Goal: Find specific page/section: Find specific page/section

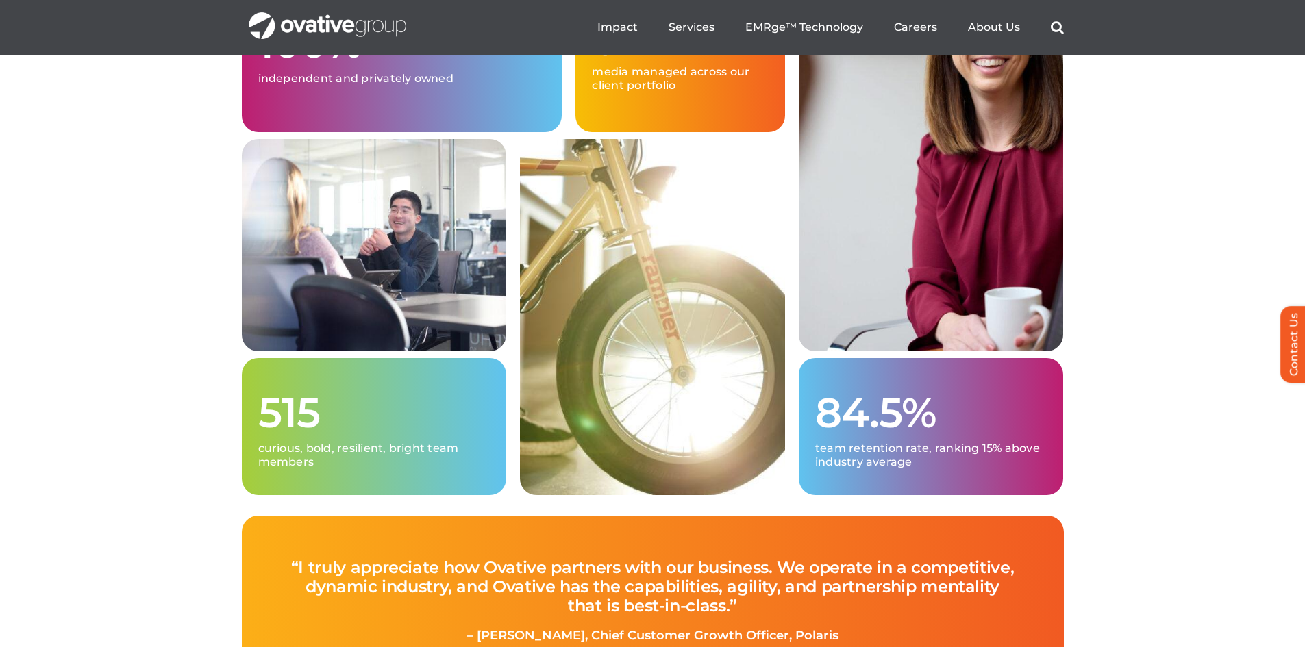
scroll to position [3493, 0]
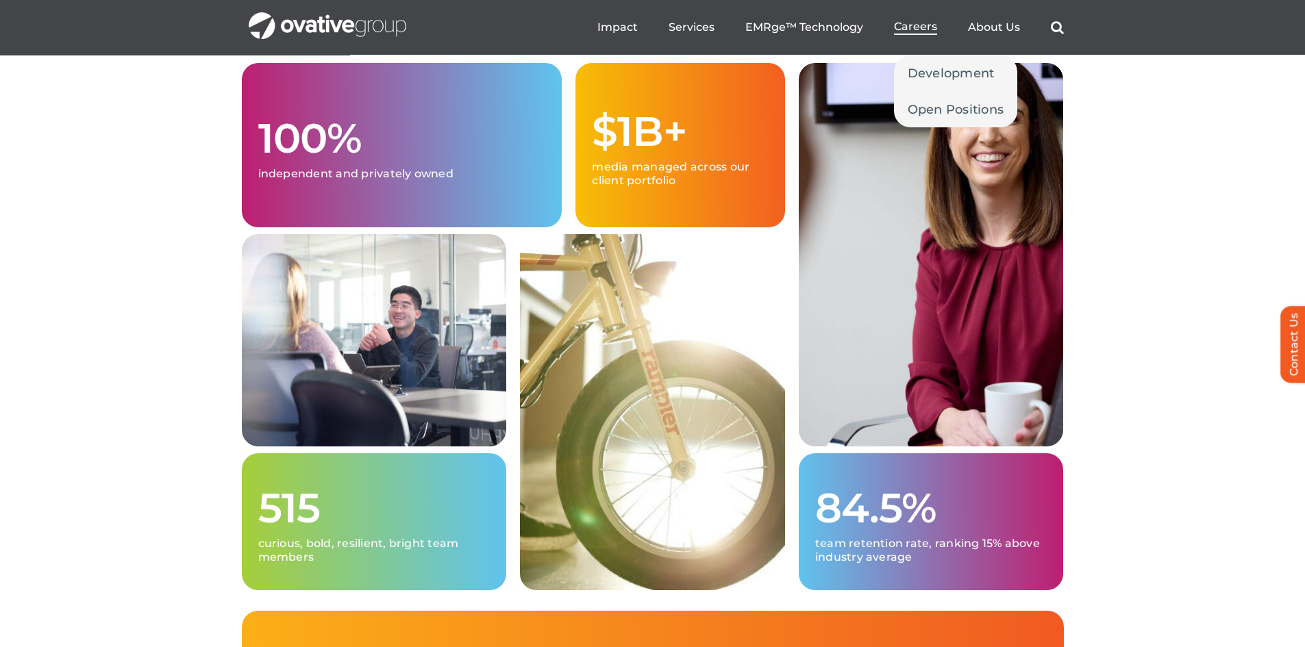
click at [897, 25] on span "Careers" at bounding box center [915, 27] width 43 height 14
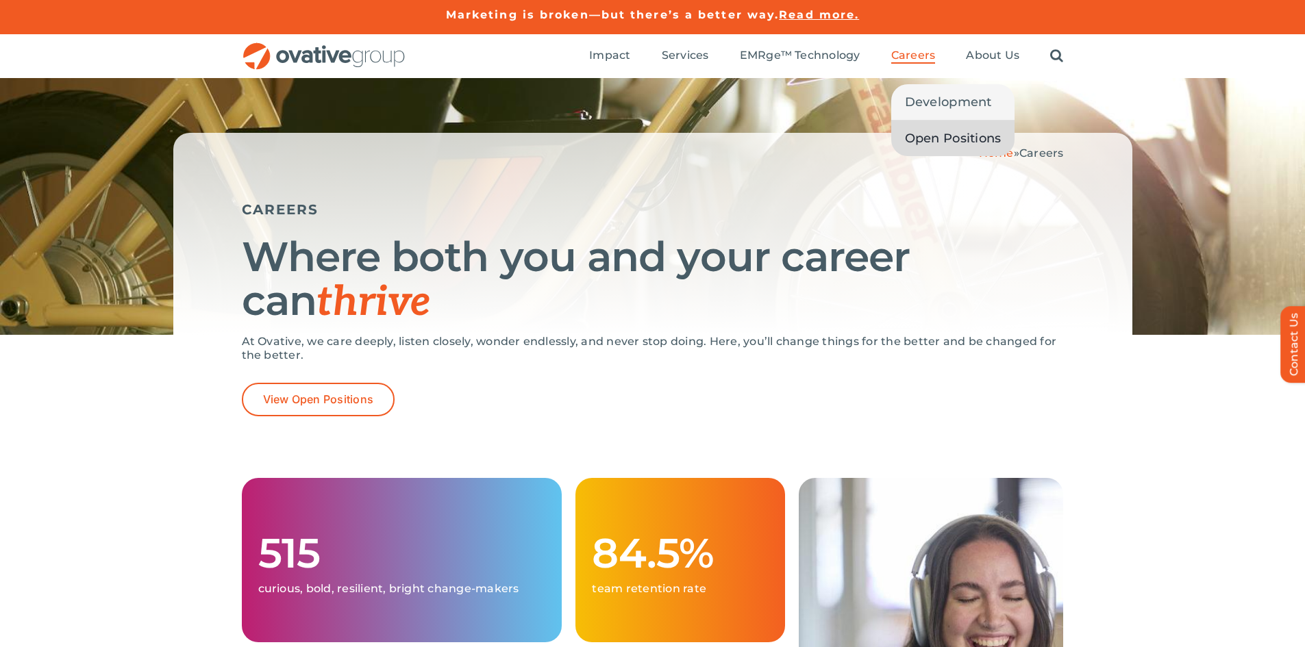
click at [924, 125] on link "Open Positions" at bounding box center [953, 139] width 124 height 36
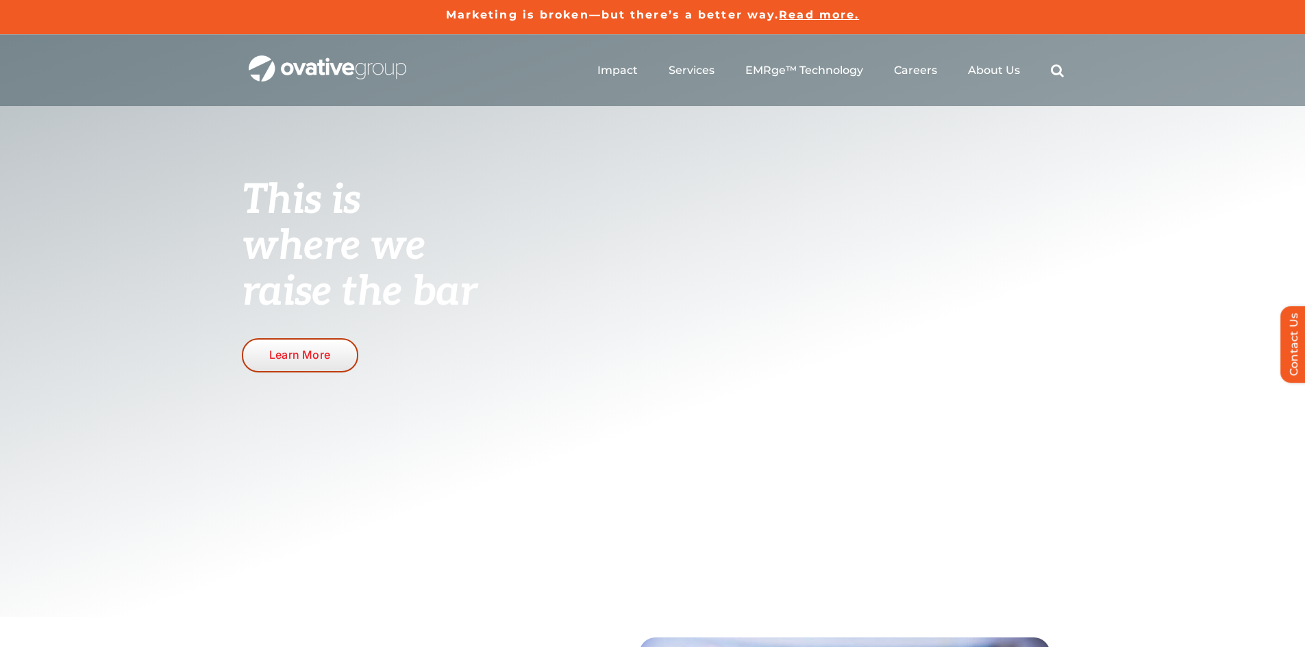
click at [301, 360] on span "Learn More" at bounding box center [299, 355] width 61 height 13
